Goal: Information Seeking & Learning: Learn about a topic

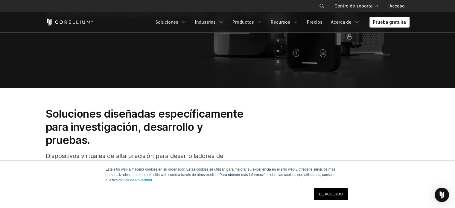
scroll to position [60, 0]
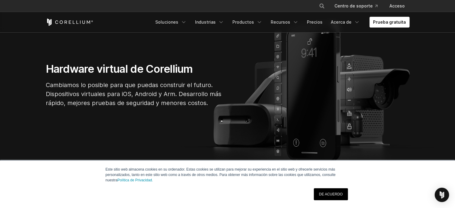
click at [327, 200] on link "DE ACUERDO" at bounding box center [331, 194] width 34 height 12
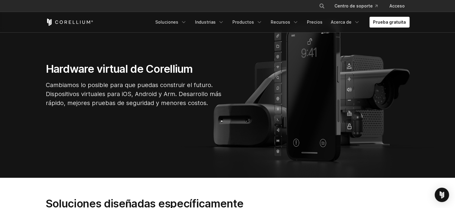
scroll to position [30, 0]
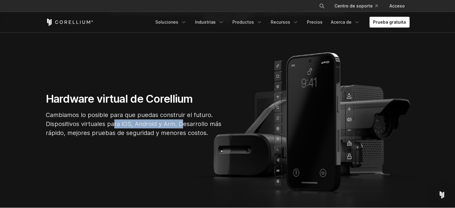
drag, startPoint x: 113, startPoint y: 123, endPoint x: 183, endPoint y: 123, distance: 69.7
click at [183, 123] on font "Cambiamos lo posible para que puedas construir el futuro. Dispositivos virtuale…" at bounding box center [134, 123] width 176 height 25
drag, startPoint x: 66, startPoint y: 125, endPoint x: 200, endPoint y: 124, distance: 134.4
click at [200, 124] on font "Cambiamos lo posible para que puedas construir el futuro. Dispositivos virtuale…" at bounding box center [134, 123] width 176 height 25
click at [211, 130] on p "Cambiamos lo posible para que puedas construir el futuro. Dispositivos virtuale…" at bounding box center [136, 123] width 180 height 27
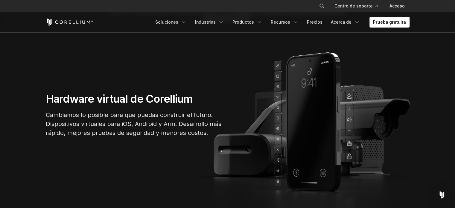
click at [169, 99] on font "Hardware virtual de Corellium" at bounding box center [119, 98] width 147 height 13
